Goal: Task Accomplishment & Management: Use online tool/utility

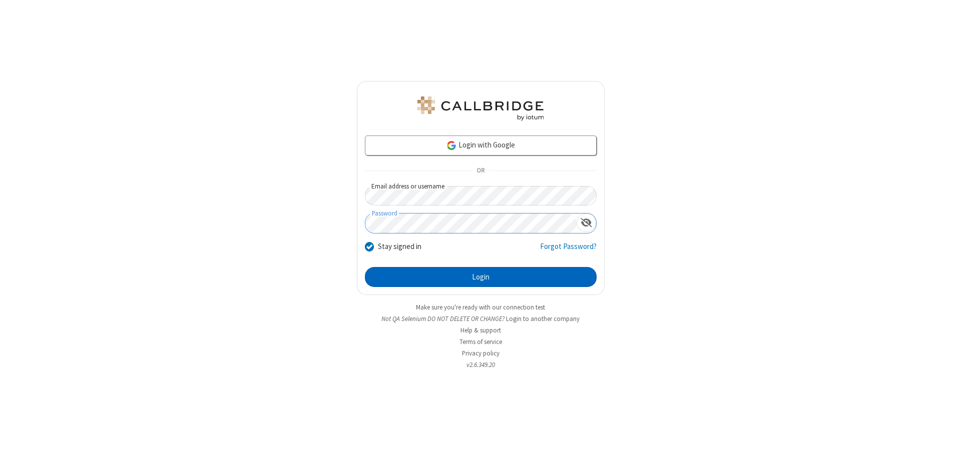
click at [480, 277] on button "Login" at bounding box center [481, 277] width 232 height 20
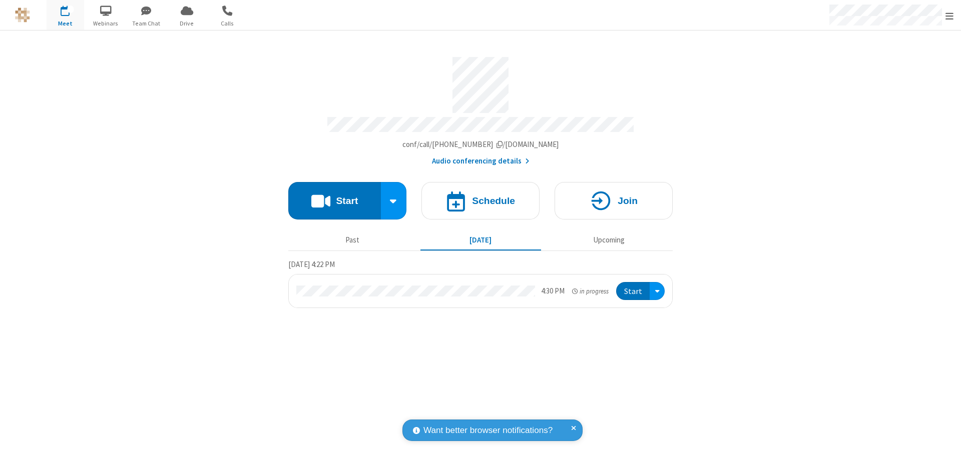
click at [949, 16] on span "Open menu" at bounding box center [949, 16] width 8 height 10
click at [187, 23] on span "Drive" at bounding box center [187, 23] width 38 height 9
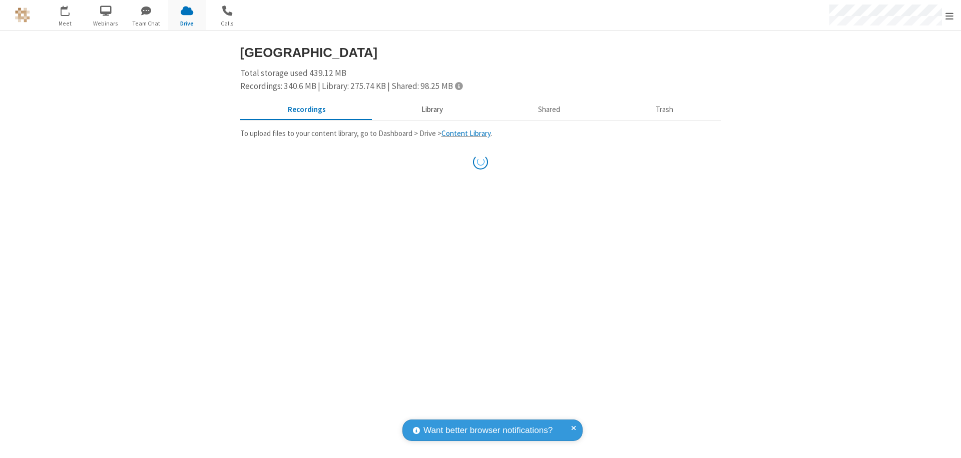
click at [430, 110] on button "Library" at bounding box center [431, 110] width 117 height 19
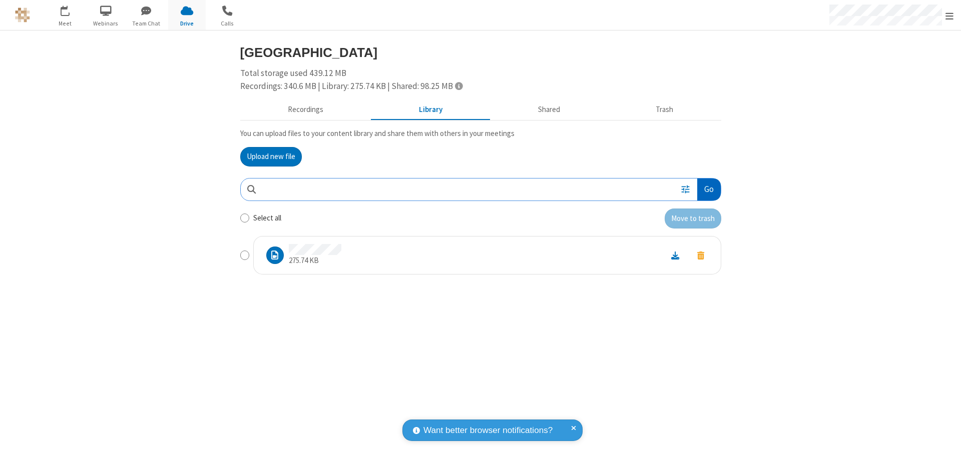
click at [708, 189] on button "Go" at bounding box center [708, 190] width 23 height 23
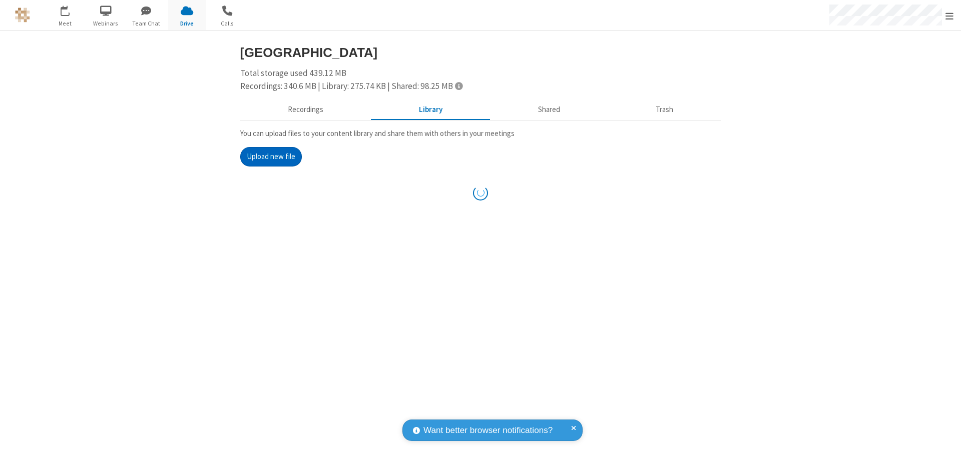
click at [271, 157] on button "Upload new file" at bounding box center [271, 157] width 62 height 20
